Goal: Information Seeking & Learning: Learn about a topic

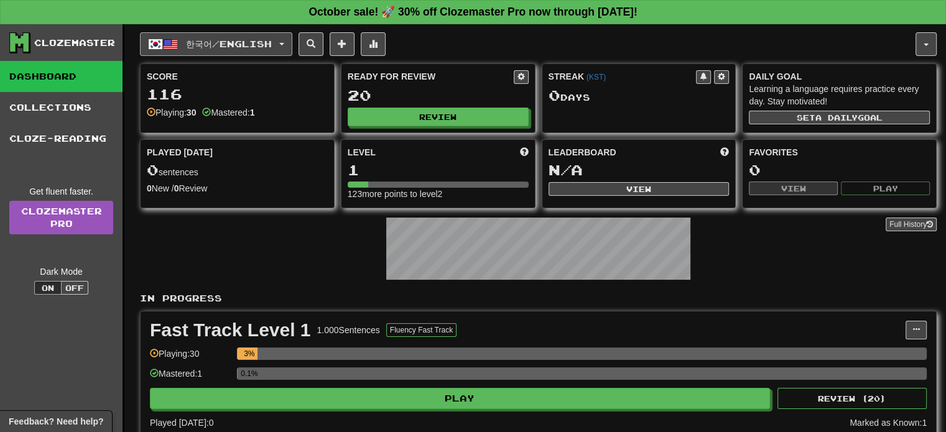
click at [172, 46] on span "button" at bounding box center [170, 44] width 15 height 15
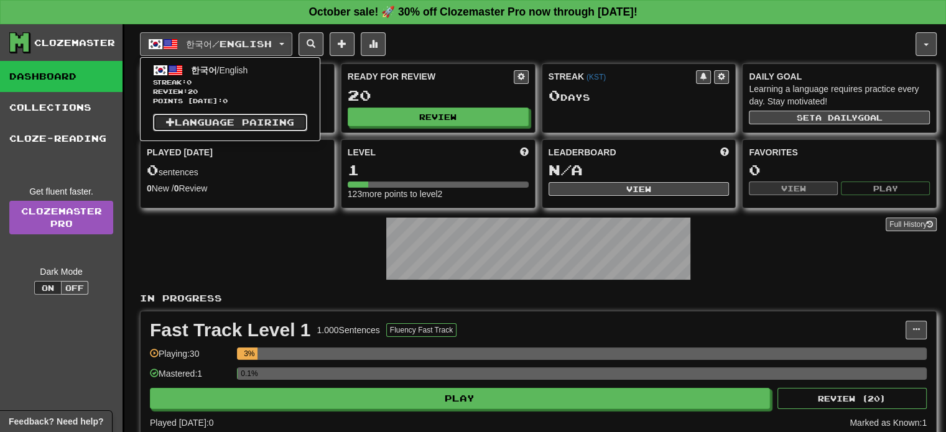
click at [264, 118] on link "Language Pairing" at bounding box center [230, 122] width 154 height 17
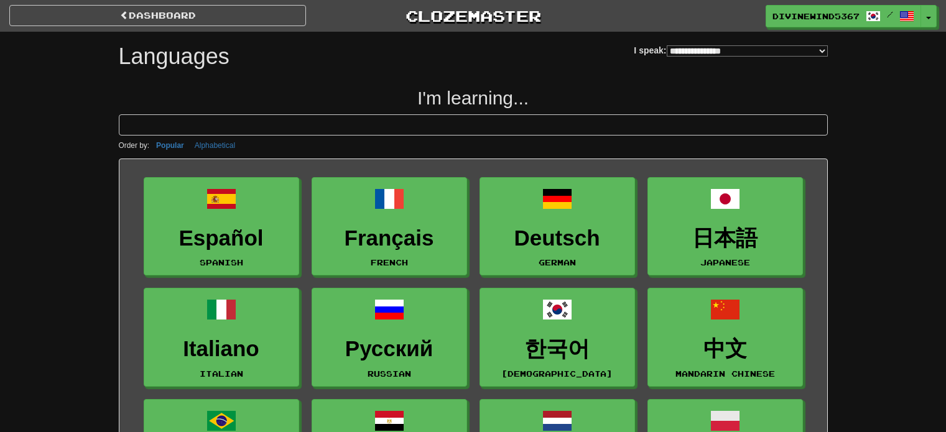
select select "*******"
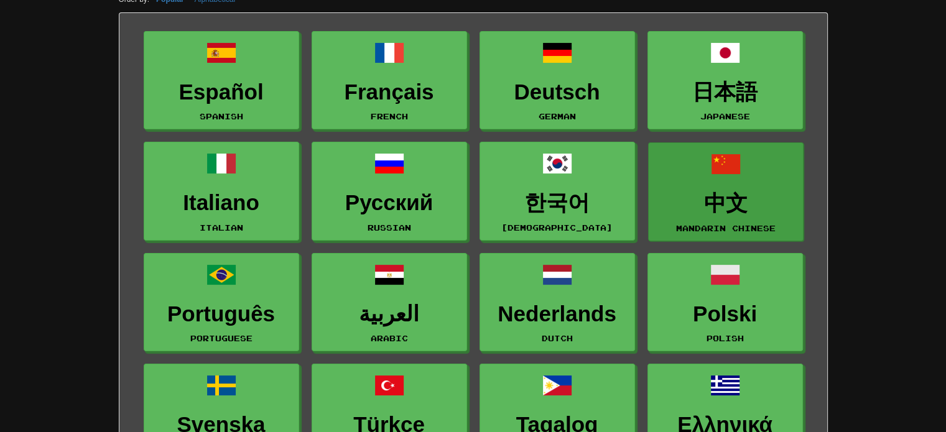
scroll to position [187, 0]
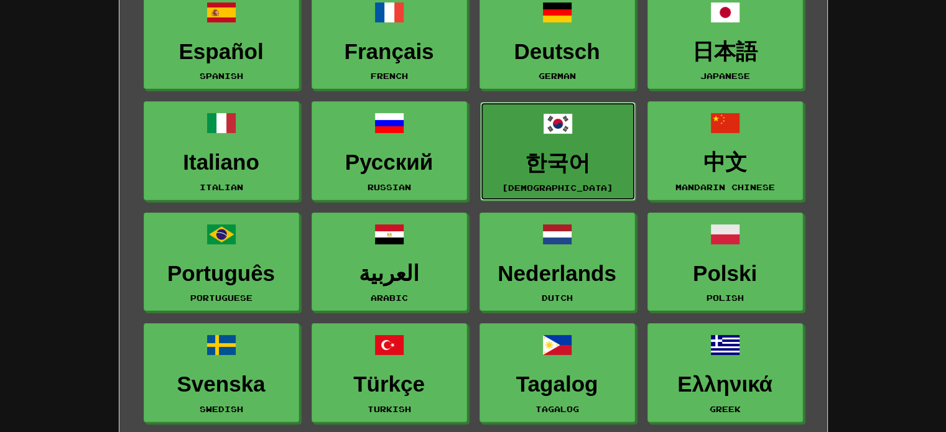
click at [562, 159] on h3 "한국어" at bounding box center [558, 163] width 142 height 24
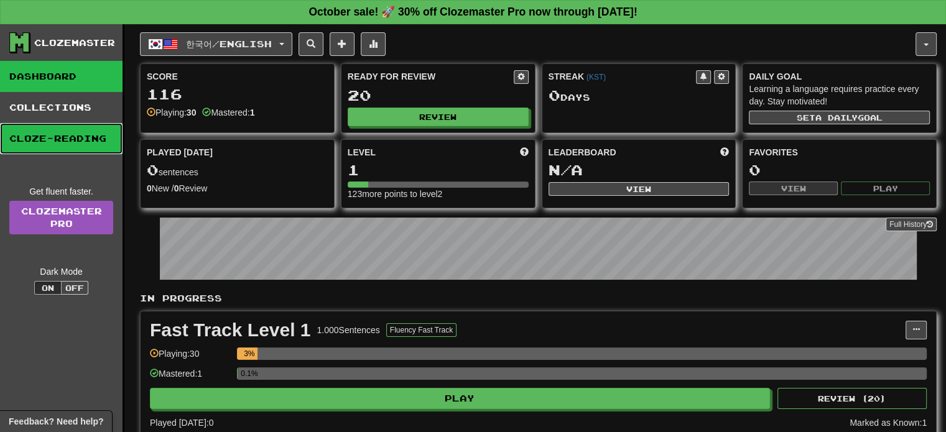
click at [69, 136] on link "Cloze-Reading" at bounding box center [61, 138] width 122 height 31
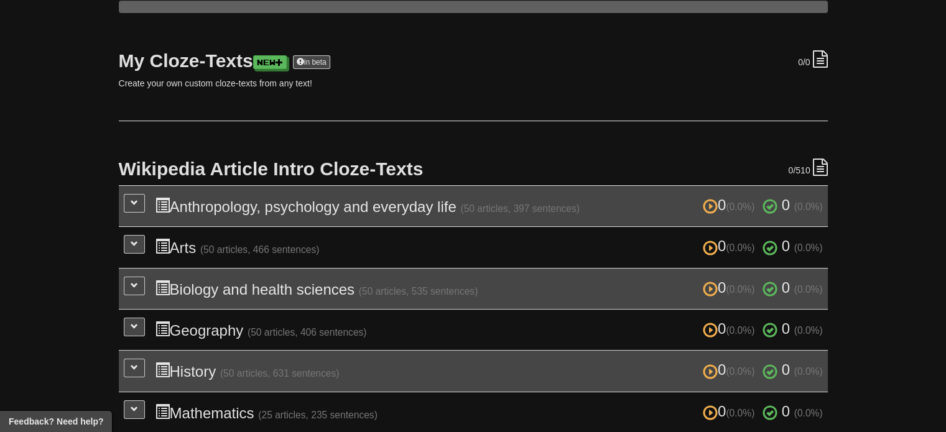
scroll to position [124, 0]
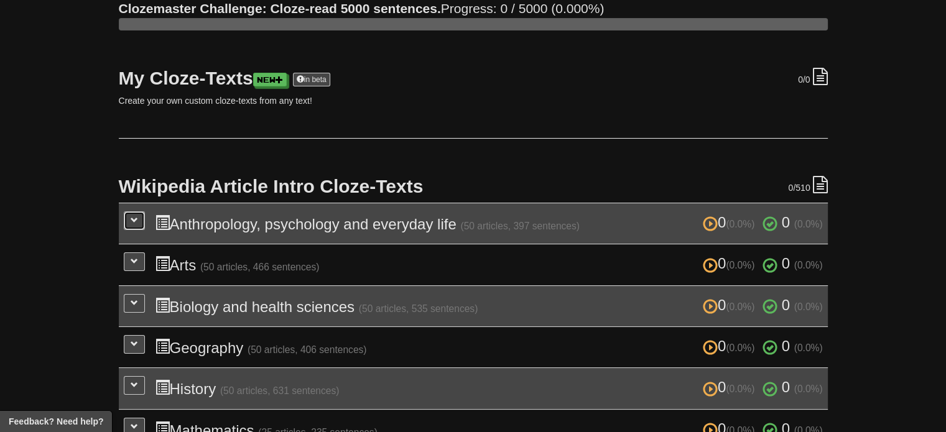
click at [134, 221] on span at bounding box center [134, 219] width 7 height 7
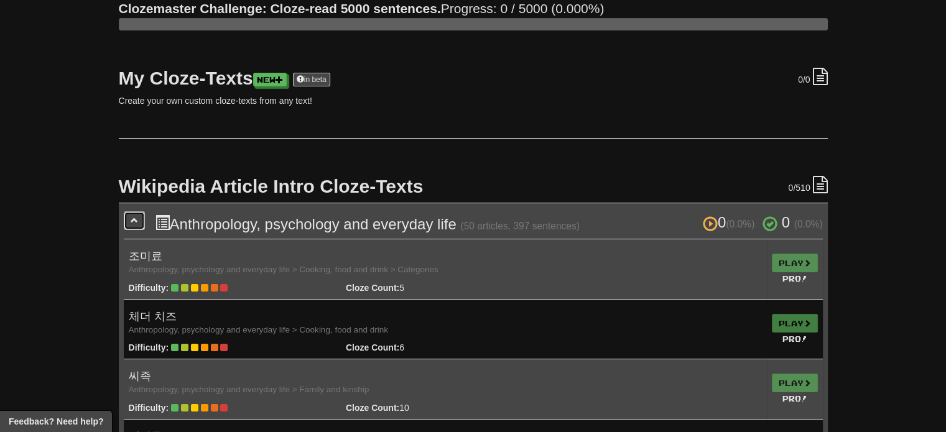
click at [134, 221] on span at bounding box center [134, 219] width 7 height 7
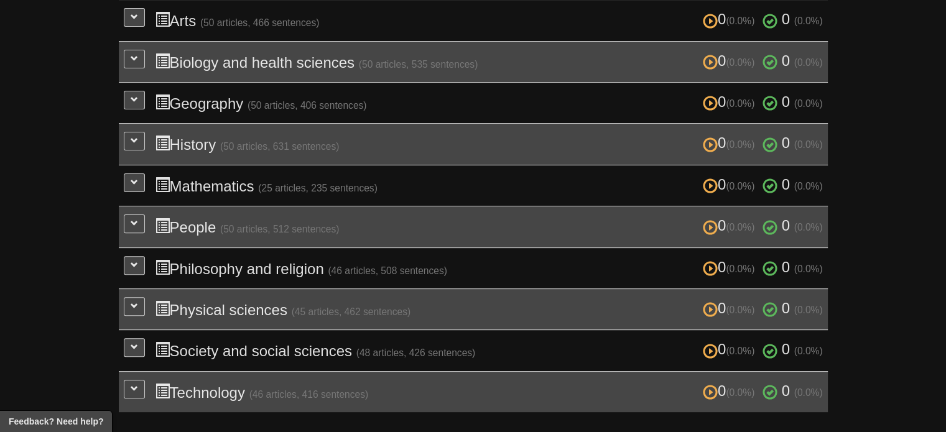
scroll to position [373, 0]
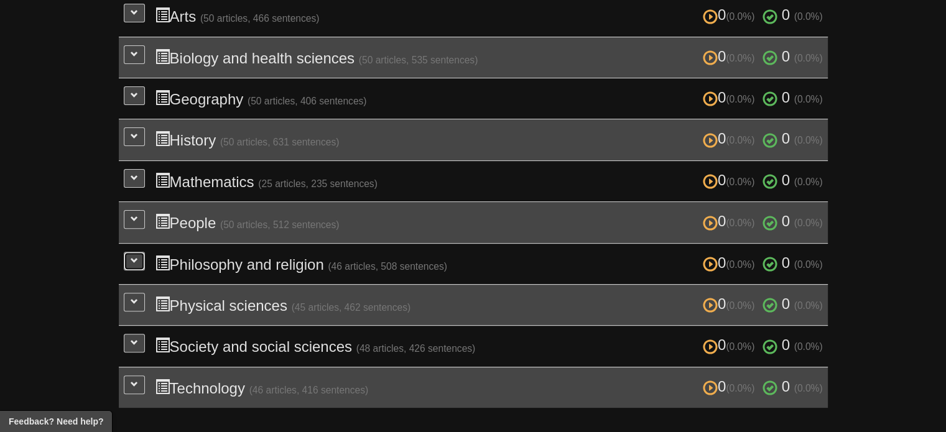
click at [132, 257] on span at bounding box center [134, 260] width 7 height 7
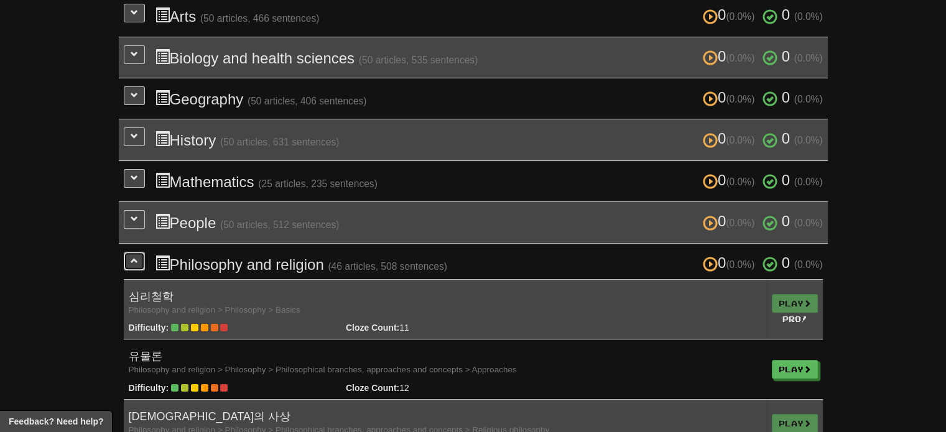
click at [132, 257] on span at bounding box center [134, 260] width 7 height 7
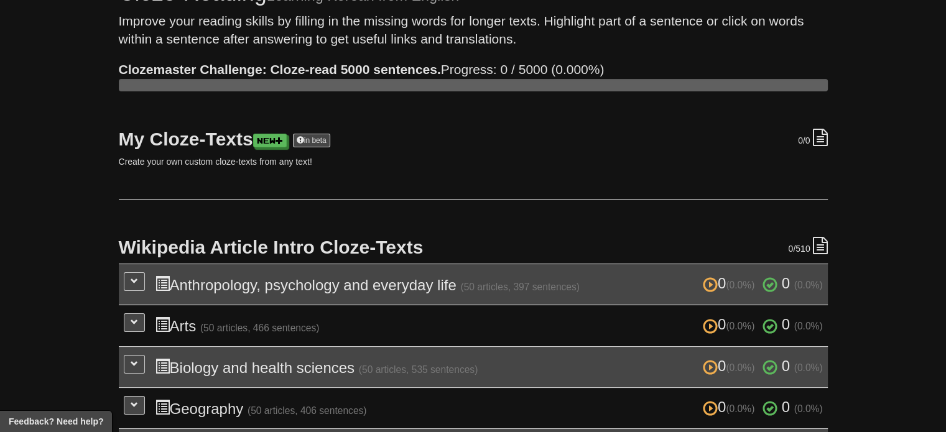
scroll to position [0, 0]
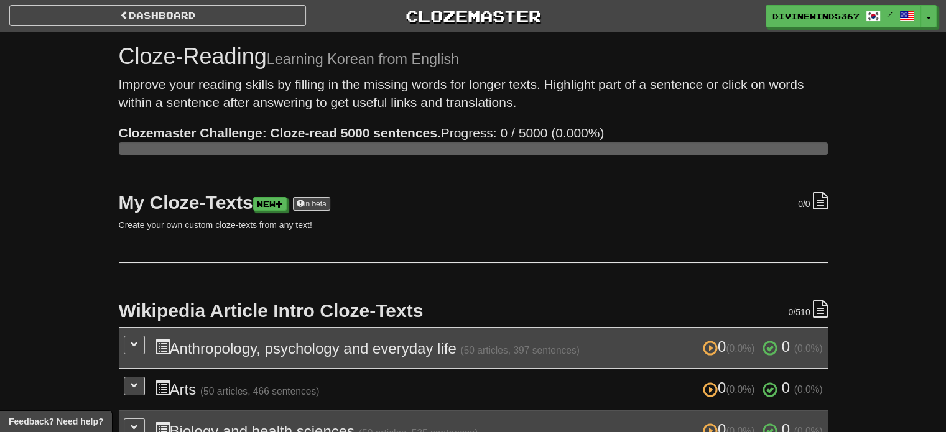
click at [25, 4] on div "Dashboard Clozemaster DivineWind5367 / Toggle Dropdown Dashboard Leaderboard Ac…" at bounding box center [473, 13] width 946 height 27
click at [83, 12] on link "Dashboard" at bounding box center [157, 15] width 297 height 21
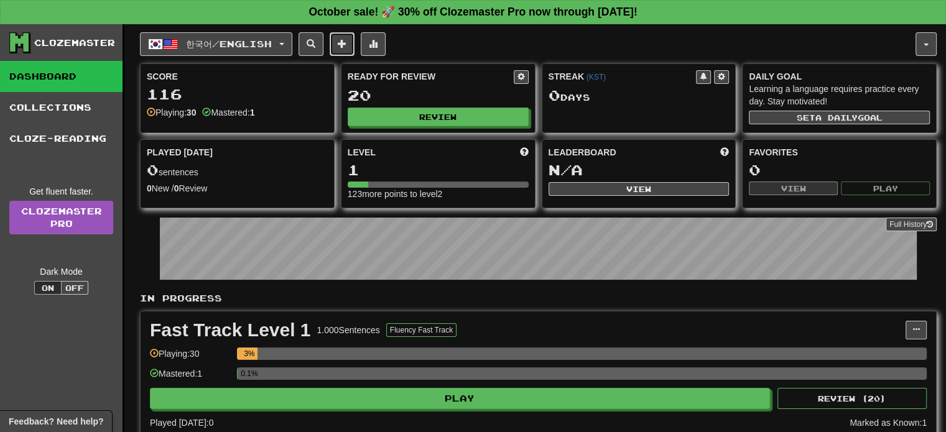
click at [346, 41] on span at bounding box center [342, 43] width 9 height 9
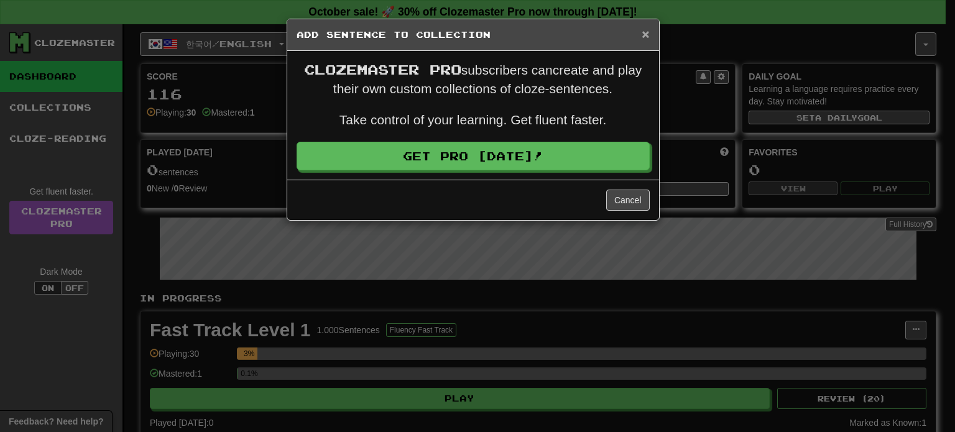
click at [644, 27] on span "×" at bounding box center [645, 34] width 7 height 14
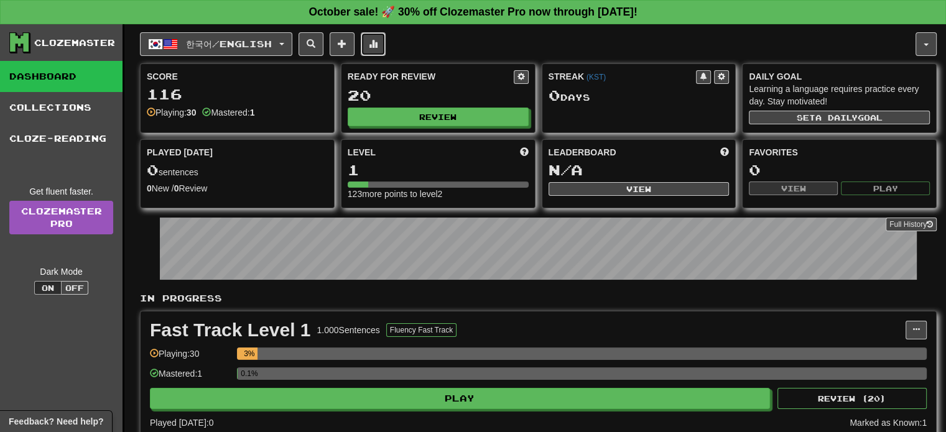
click at [377, 44] on span at bounding box center [373, 43] width 9 height 9
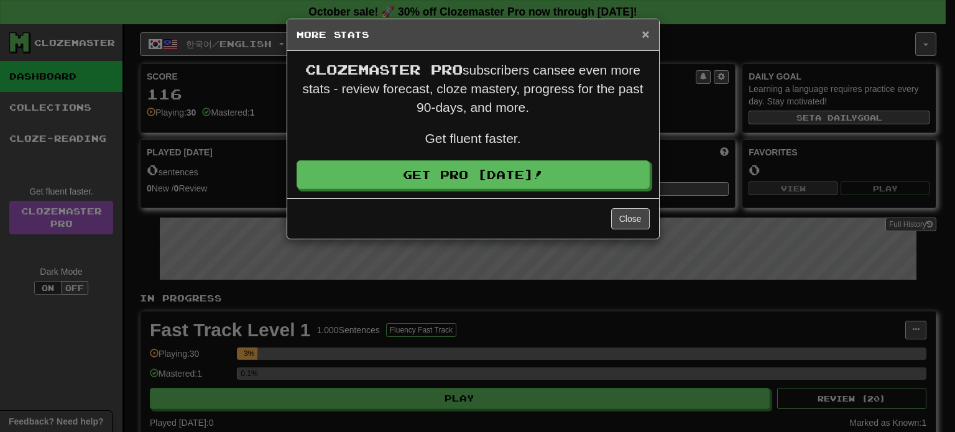
click at [649, 30] on span "×" at bounding box center [645, 34] width 7 height 14
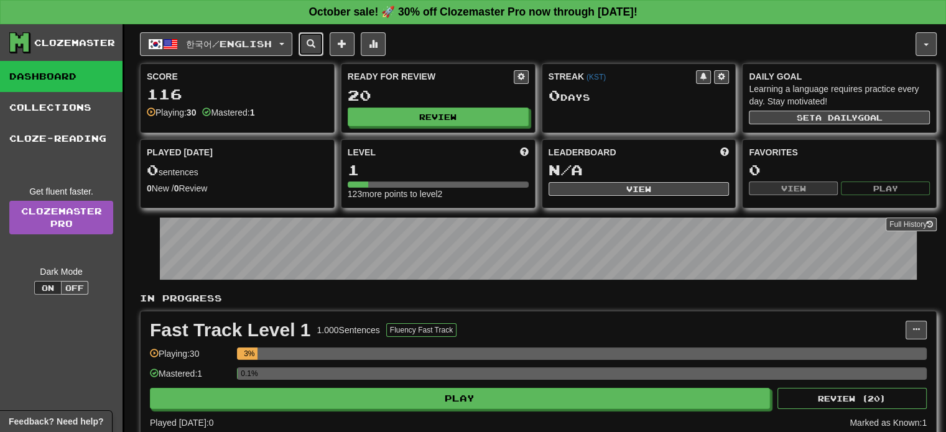
click at [315, 45] on span at bounding box center [311, 43] width 9 height 9
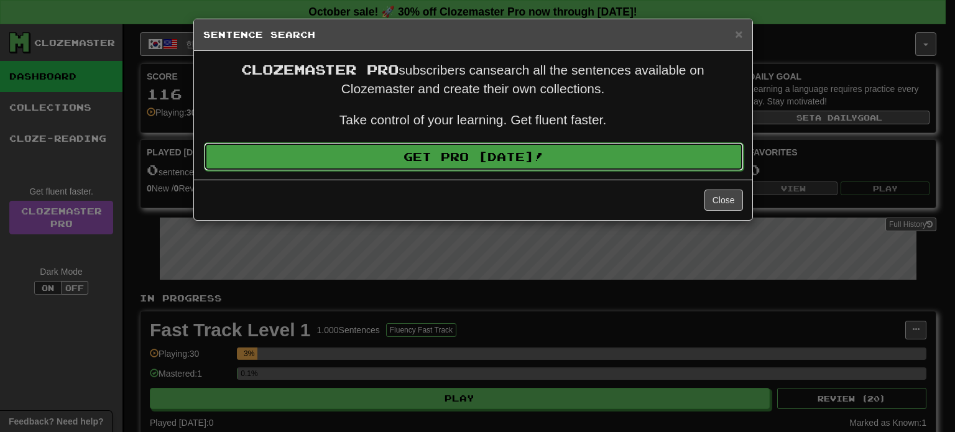
click at [612, 157] on link "Get Pro Today!" at bounding box center [474, 156] width 540 height 29
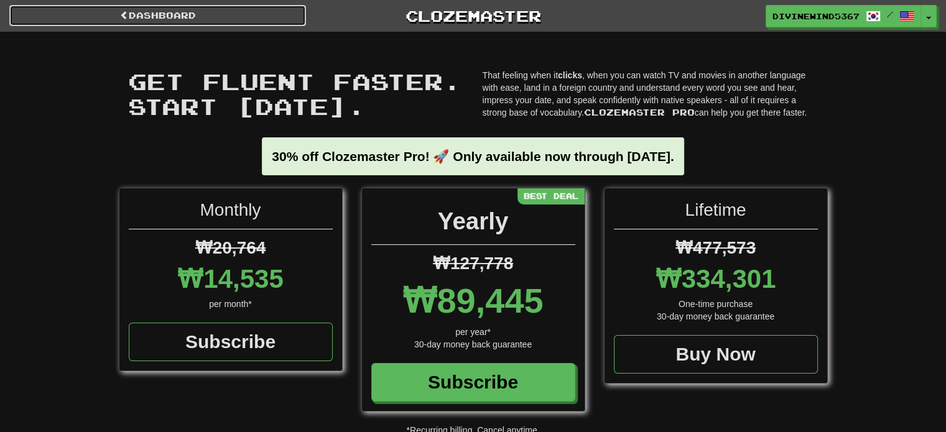
click at [80, 18] on link "Dashboard" at bounding box center [157, 15] width 297 height 21
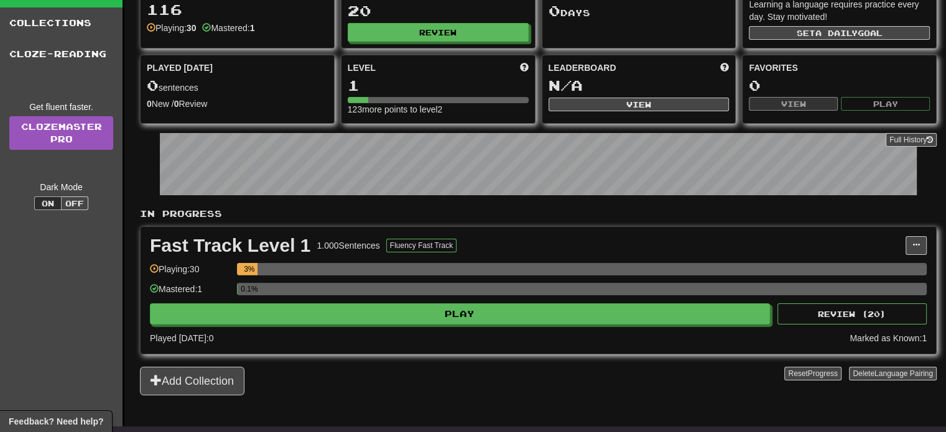
scroll to position [187, 0]
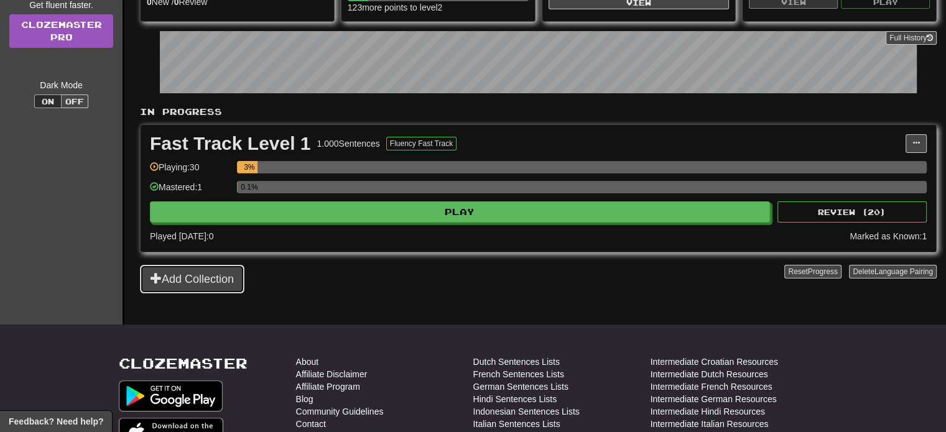
click at [223, 270] on button "Add Collection" at bounding box center [192, 279] width 104 height 29
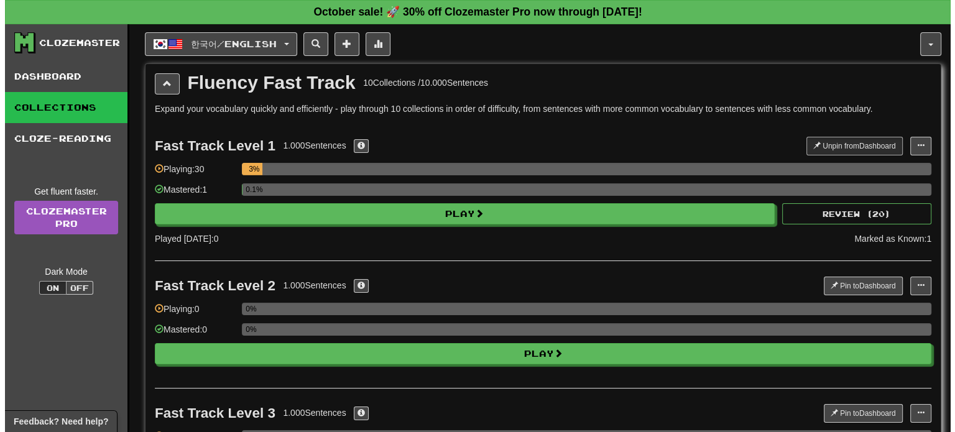
scroll to position [124, 0]
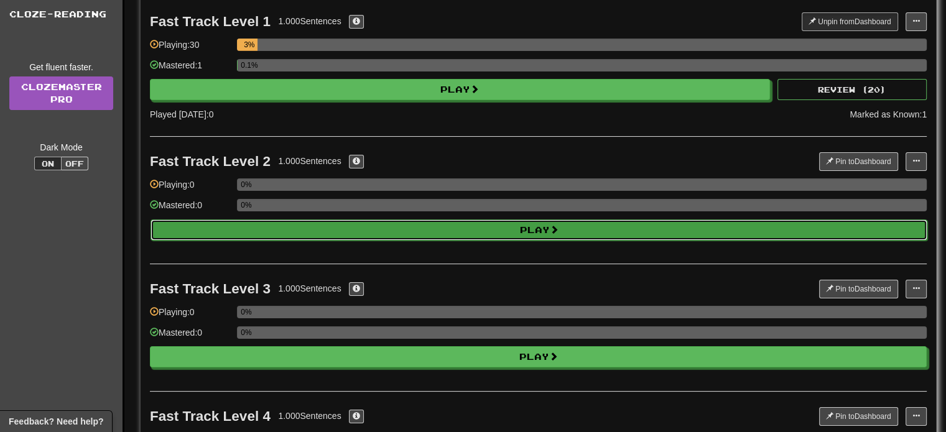
click at [783, 226] on button "Play" at bounding box center [538, 230] width 777 height 21
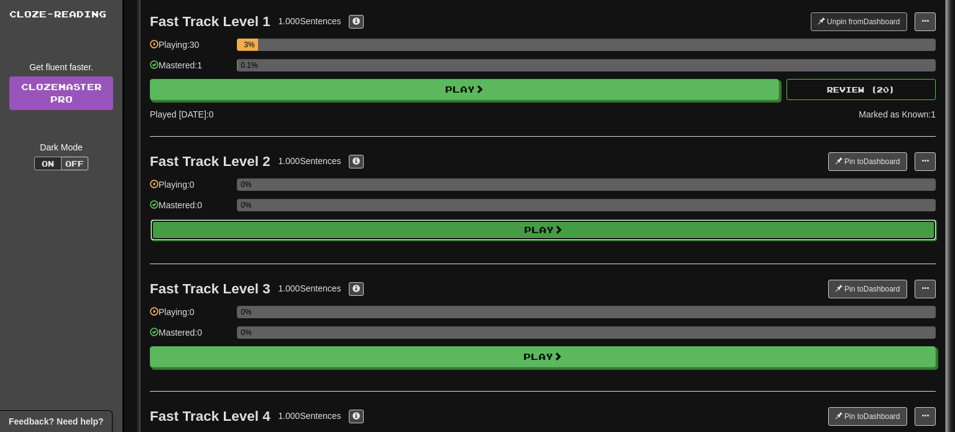
select select "**"
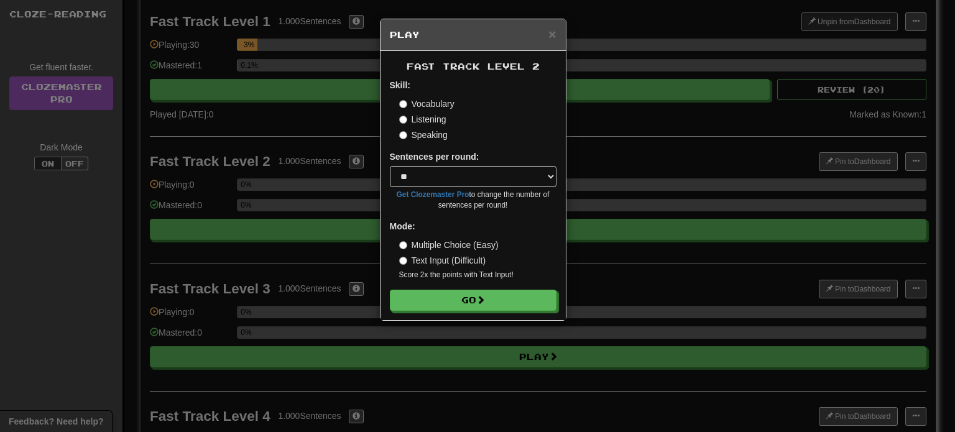
click at [439, 260] on label "Text Input (Difficult)" at bounding box center [442, 260] width 87 height 12
click at [513, 172] on select "* ** ** ** ** ** *** ********" at bounding box center [473, 176] width 167 height 21
click at [430, 119] on label "Listening" at bounding box center [422, 119] width 47 height 12
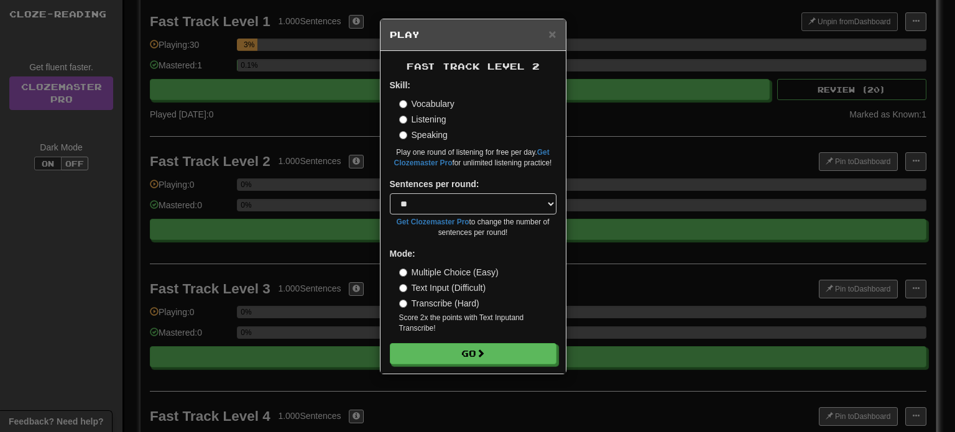
click at [430, 129] on label "Speaking" at bounding box center [423, 135] width 49 height 12
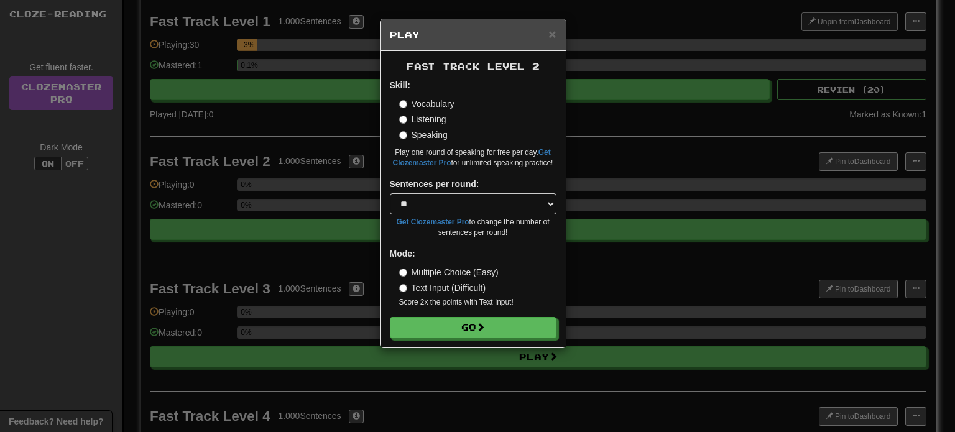
click at [427, 106] on label "Vocabulary" at bounding box center [426, 104] width 55 height 12
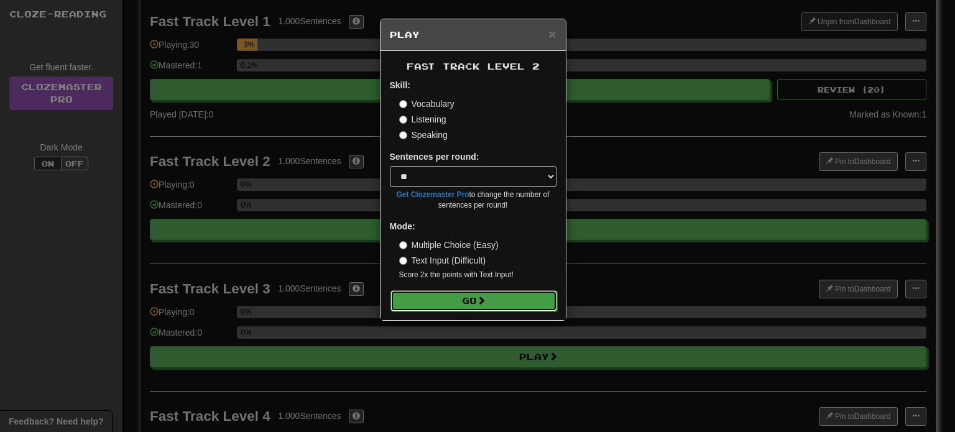
click at [453, 296] on button "Go" at bounding box center [474, 300] width 167 height 21
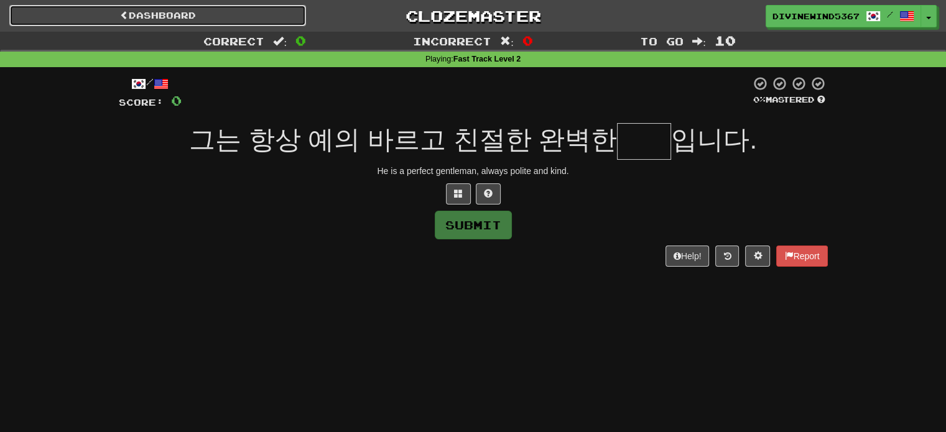
click at [129, 12] on link "Dashboard" at bounding box center [157, 15] width 297 height 21
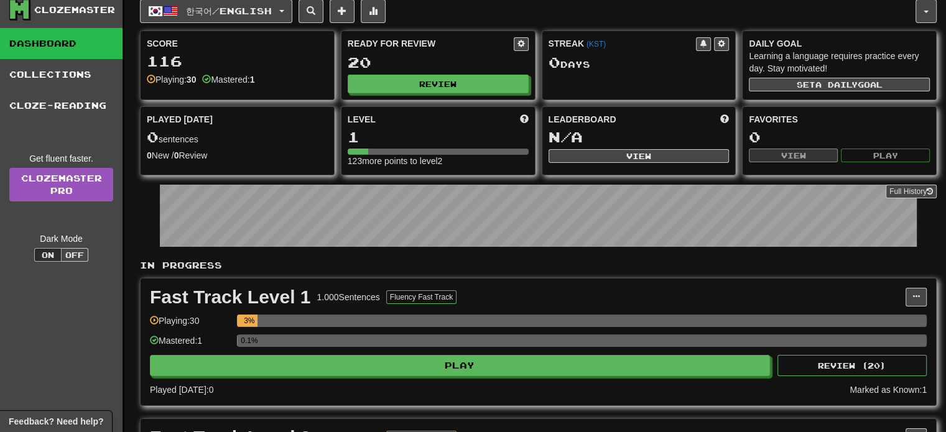
scroll to position [62, 0]
